Goal: Check status: Check status

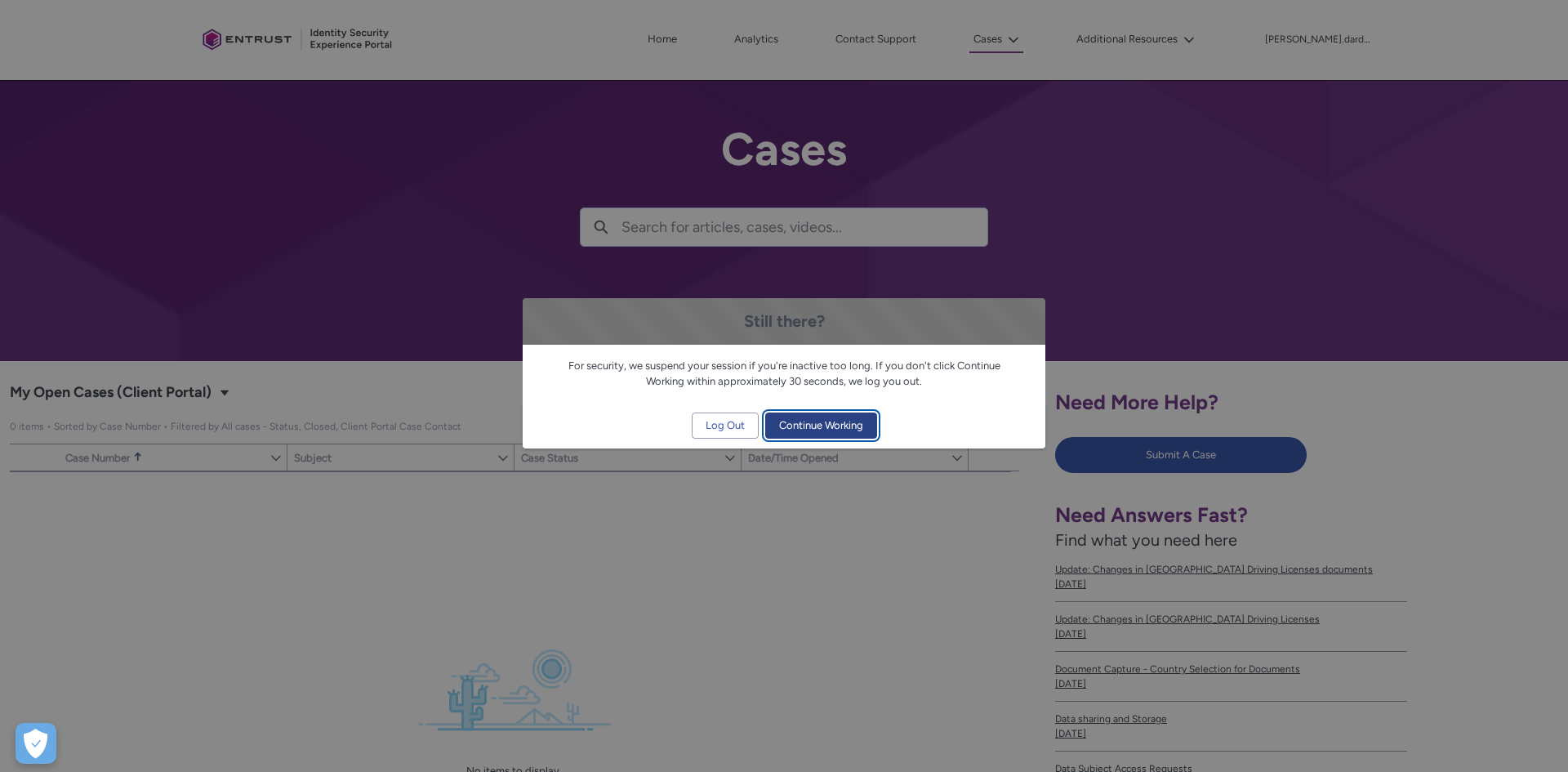
click at [825, 428] on span "Continue Working" at bounding box center [821, 425] width 84 height 24
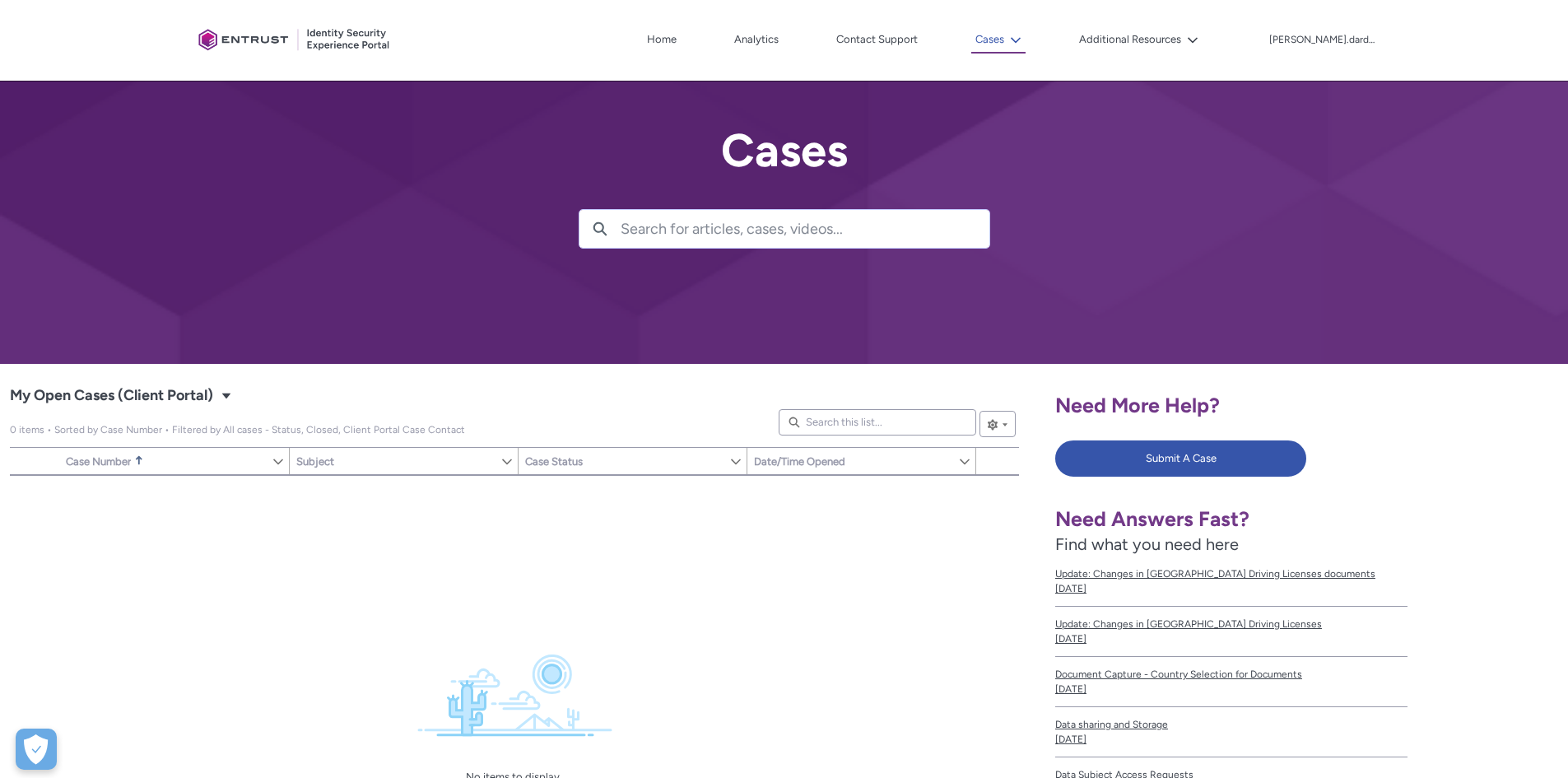
click at [1021, 42] on icon at bounding box center [1015, 40] width 12 height 12
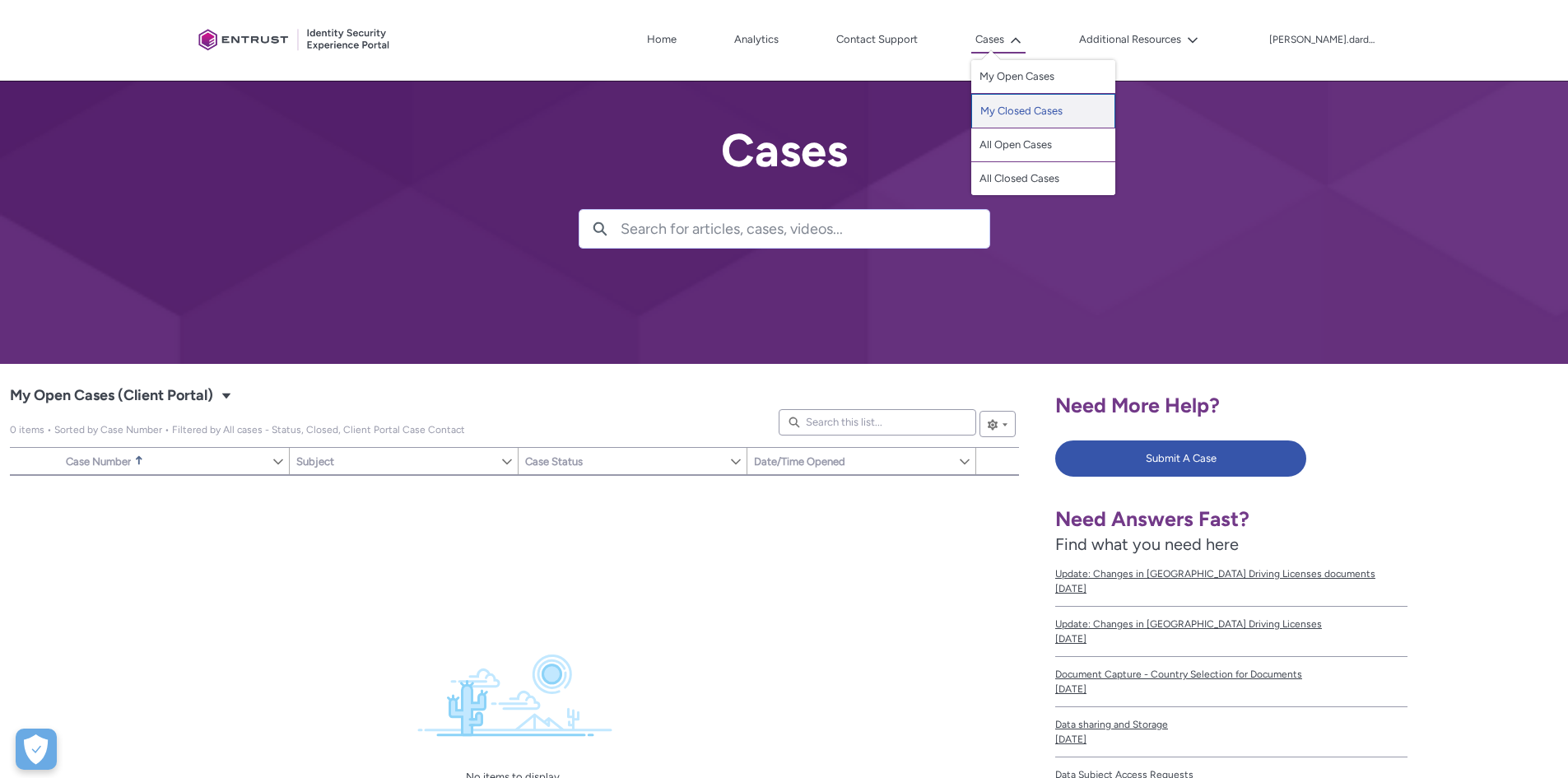
click at [1030, 105] on link "My Closed Cases" at bounding box center [1042, 111] width 144 height 34
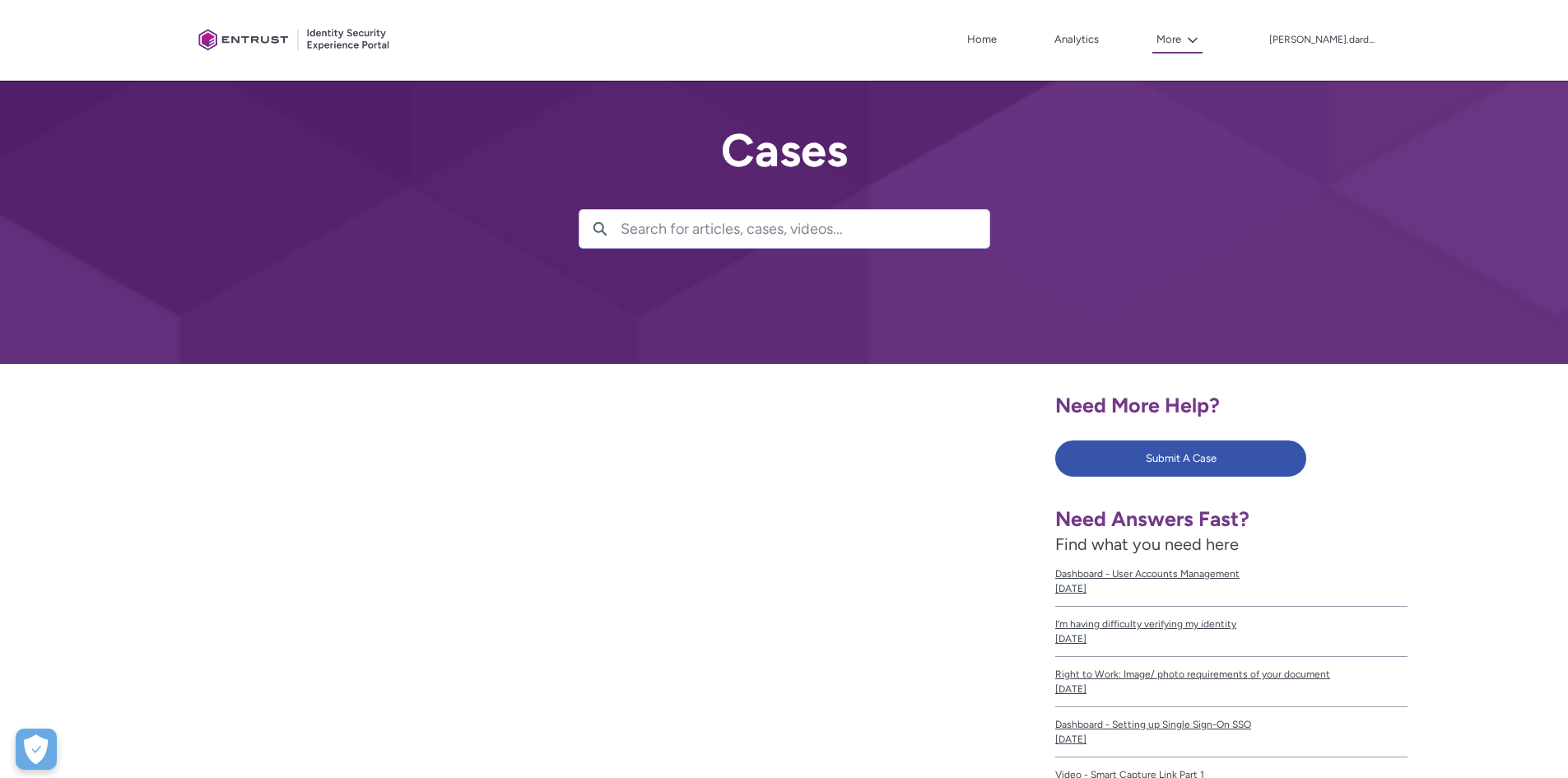
click at [1012, 45] on li "Analytics" at bounding box center [1052, 39] width 102 height 26
click at [1198, 41] on icon at bounding box center [1193, 39] width 10 height 6
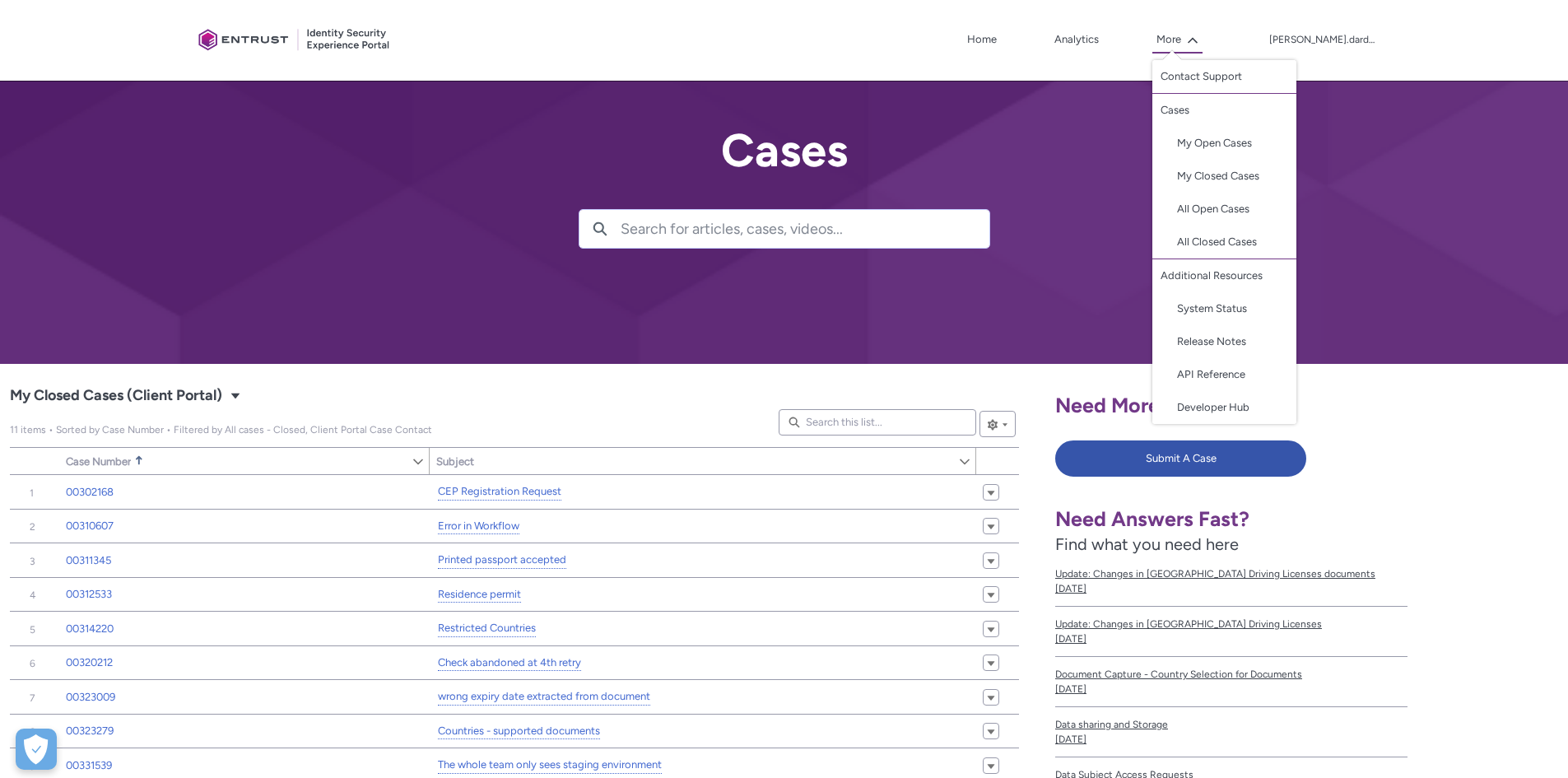
click at [1183, 18] on div "Client Portal Home Analytics Contact Support Cases The Cases menu contains this…" at bounding box center [784, 40] width 1185 height 81
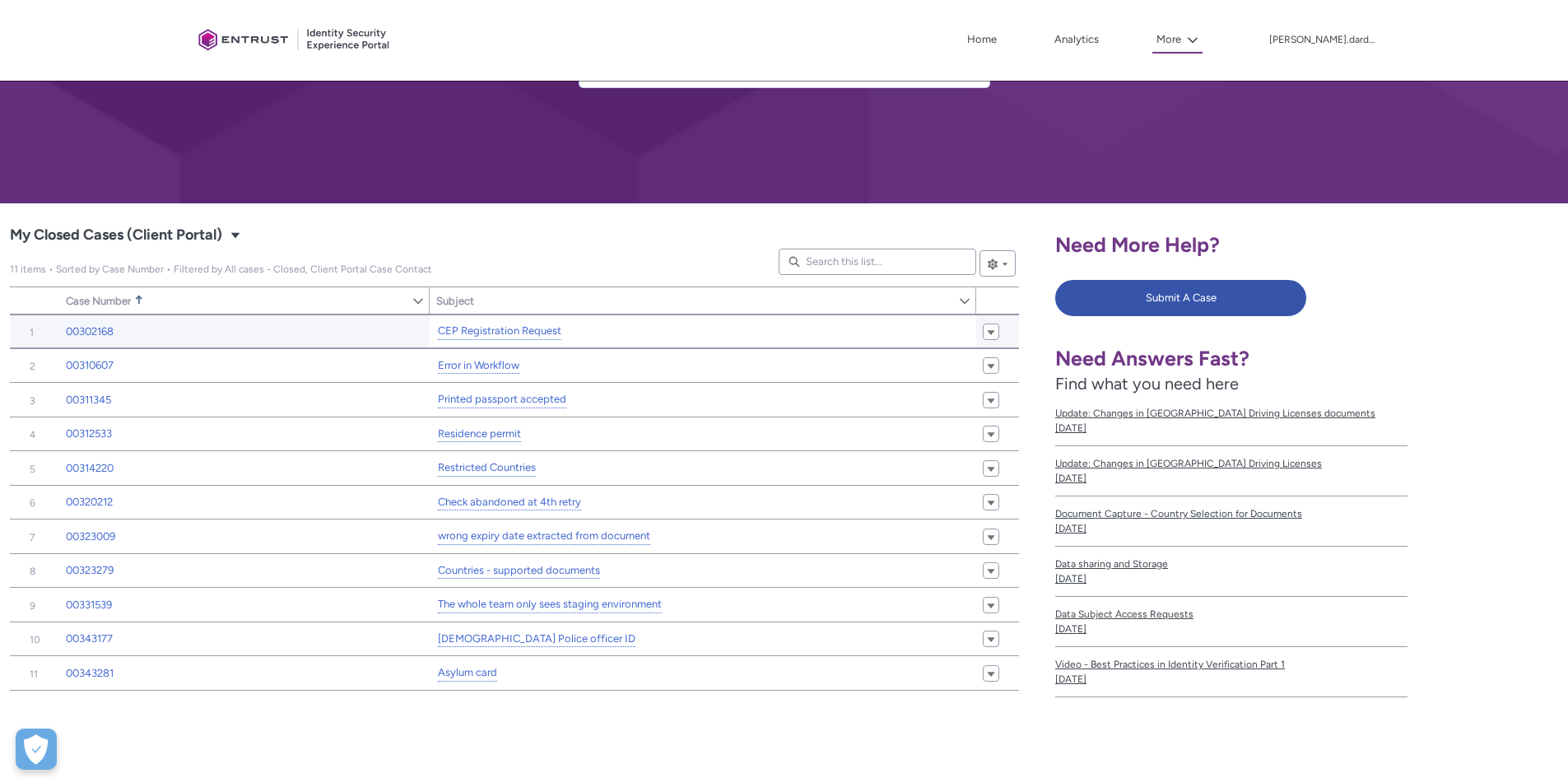
scroll to position [165, 0]
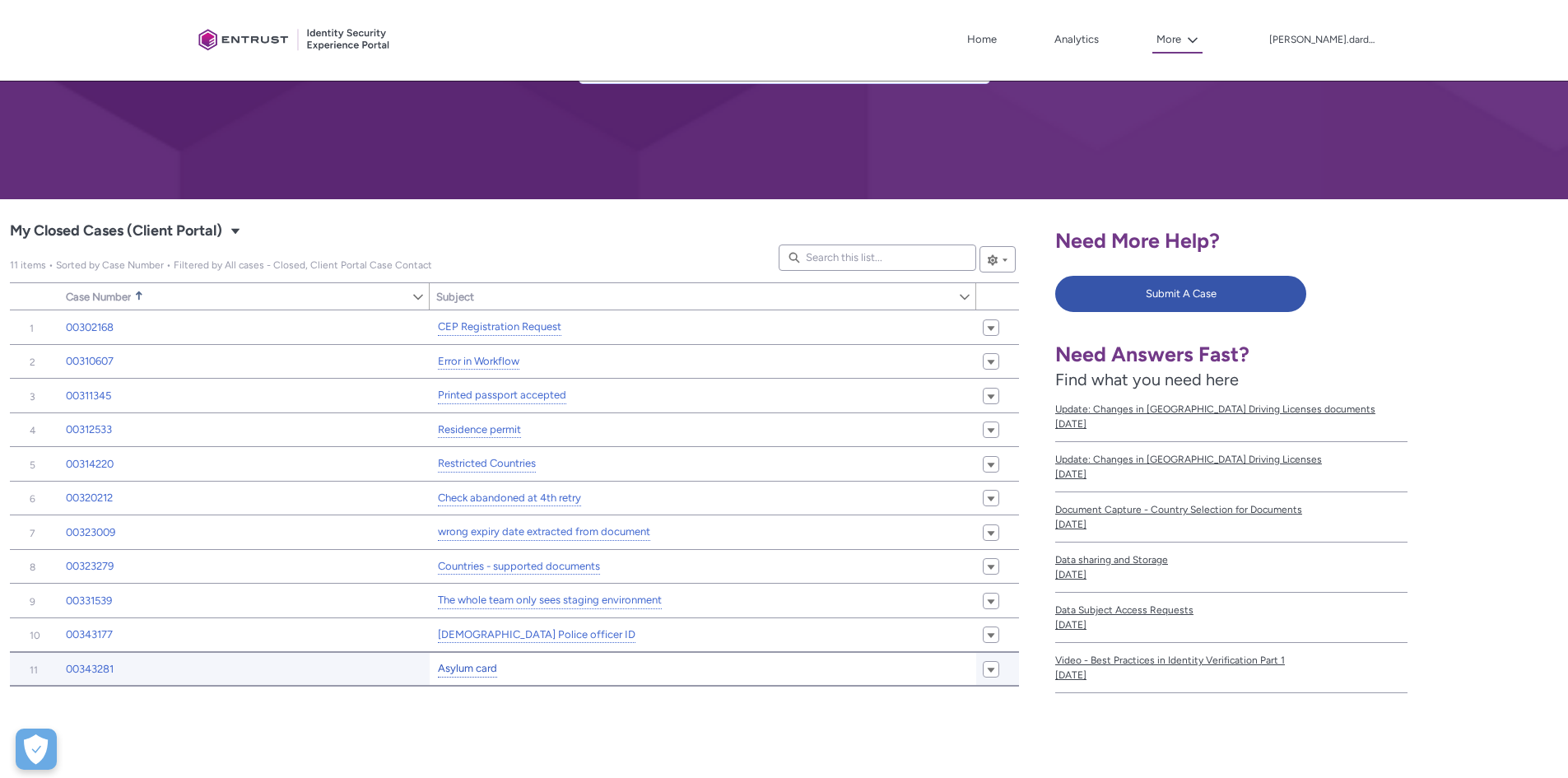
click at [465, 670] on link "Asylum card" at bounding box center [467, 669] width 60 height 18
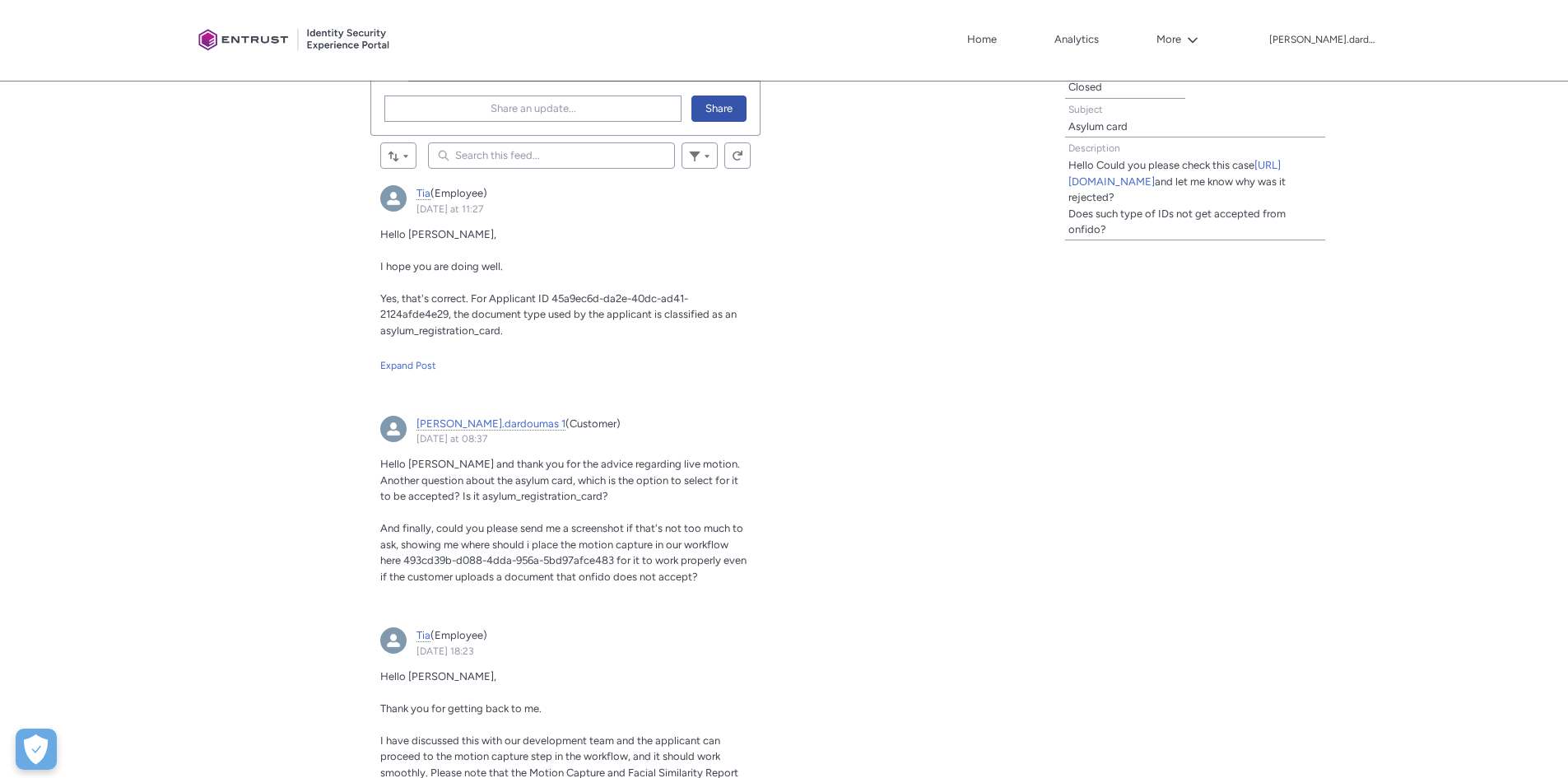
scroll to position [576, 0]
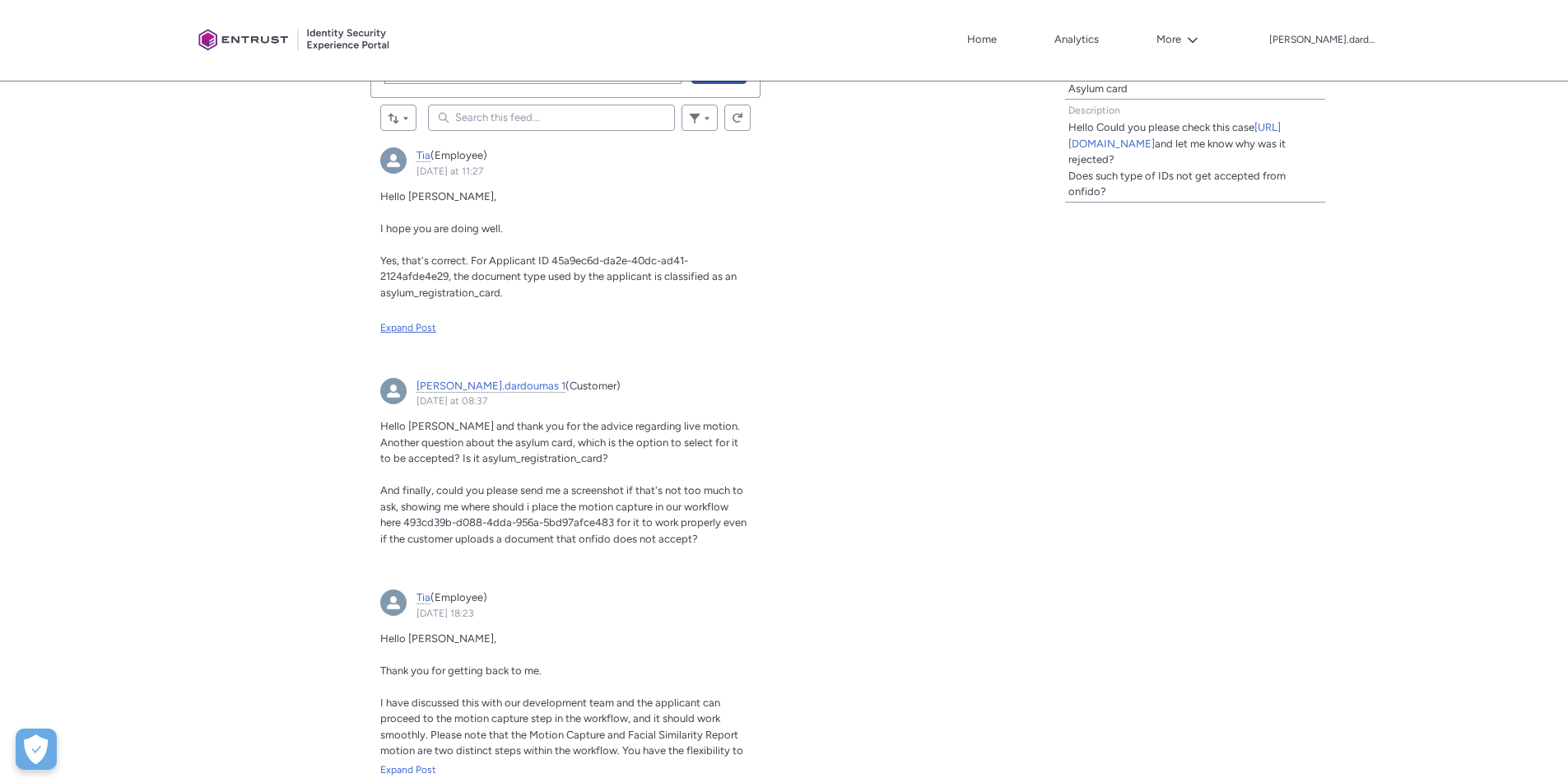
click at [407, 326] on div "Expand Post" at bounding box center [565, 328] width 370 height 15
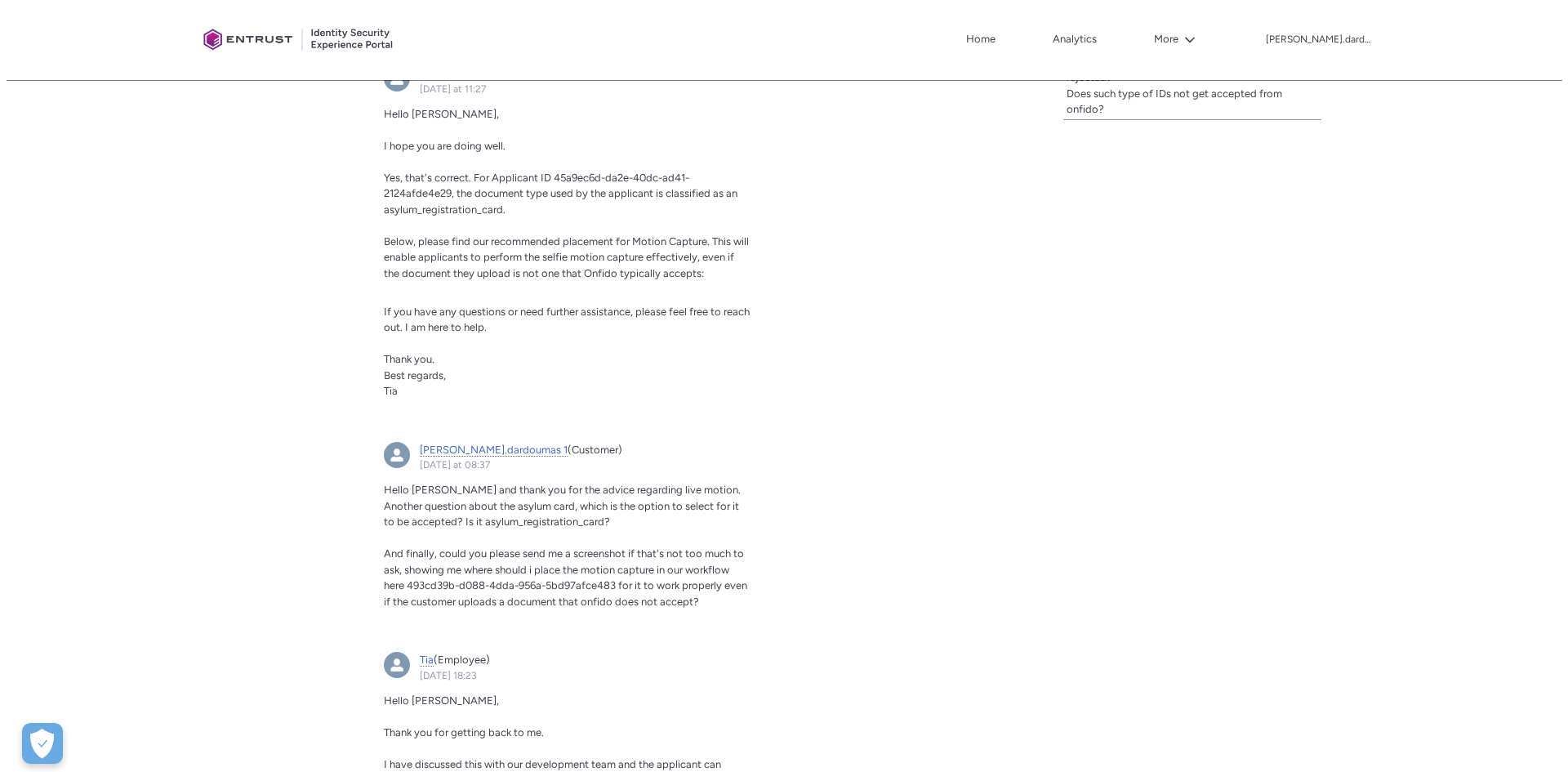
scroll to position [654, 0]
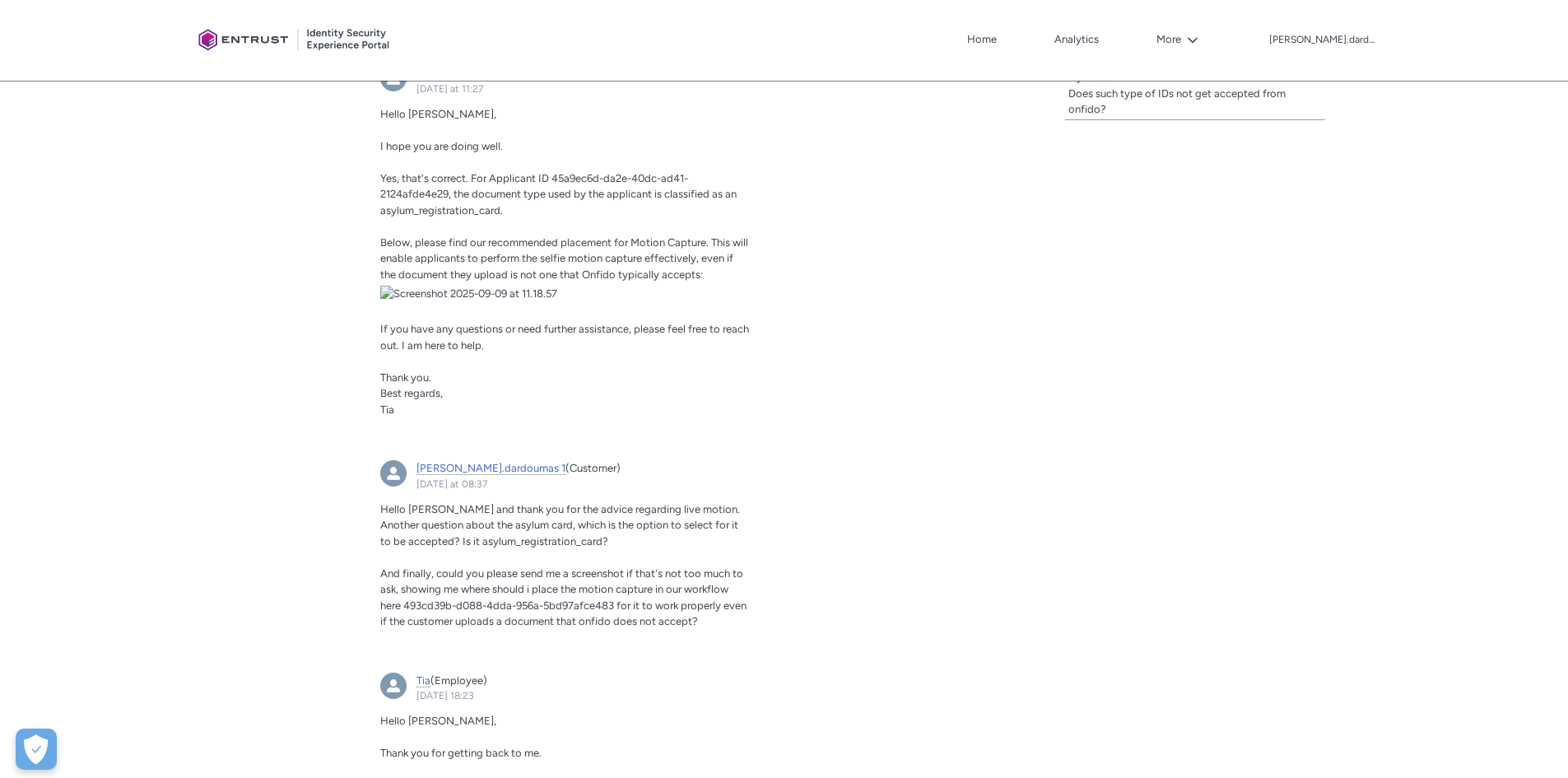
click at [554, 302] on img "Tia, Yesterday at 11:27" at bounding box center [565, 294] width 370 height 17
